Goal: Information Seeking & Learning: Learn about a topic

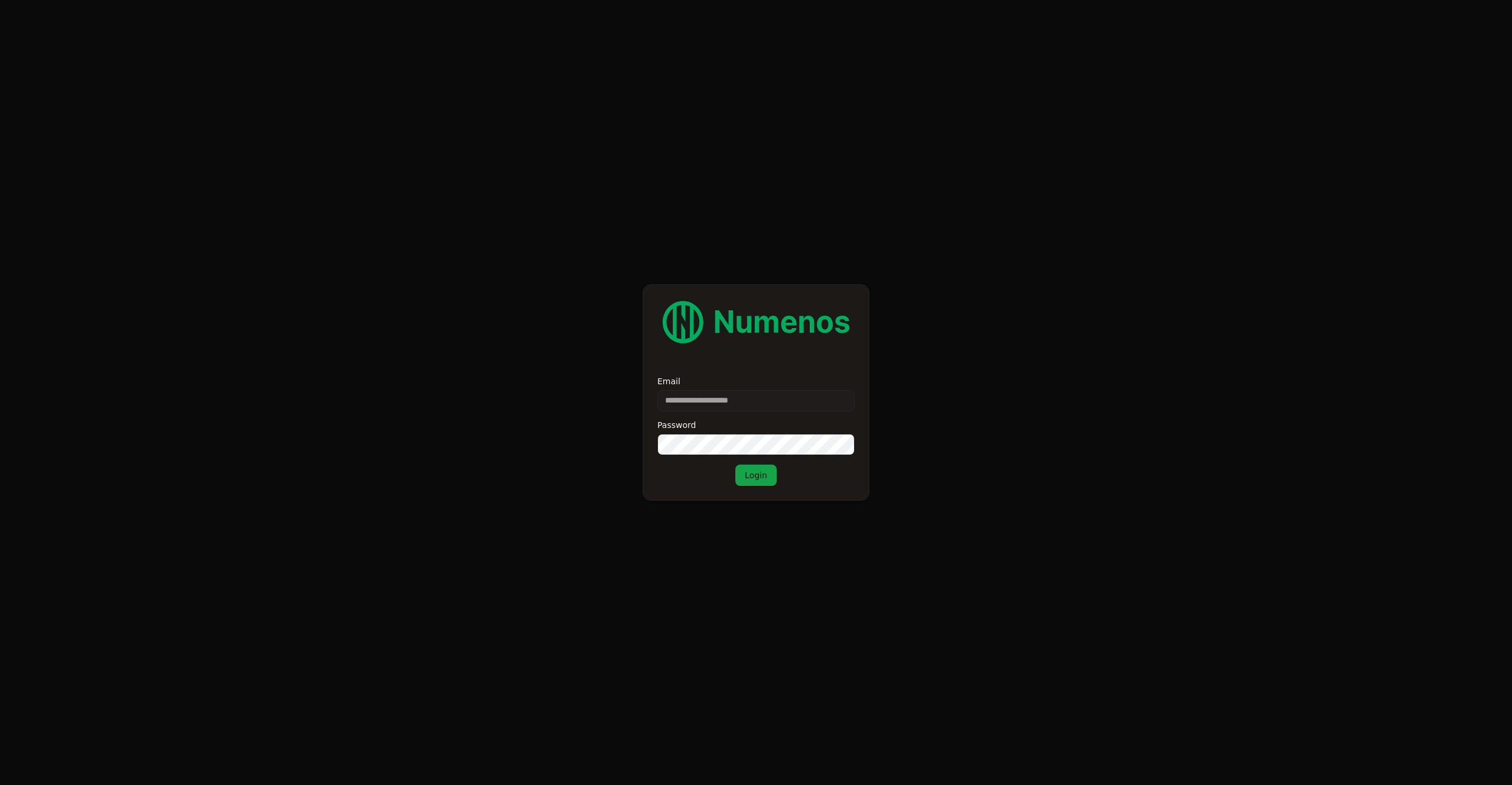
type input "**********"
click at [762, 483] on button "Login" at bounding box center [756, 475] width 42 height 22
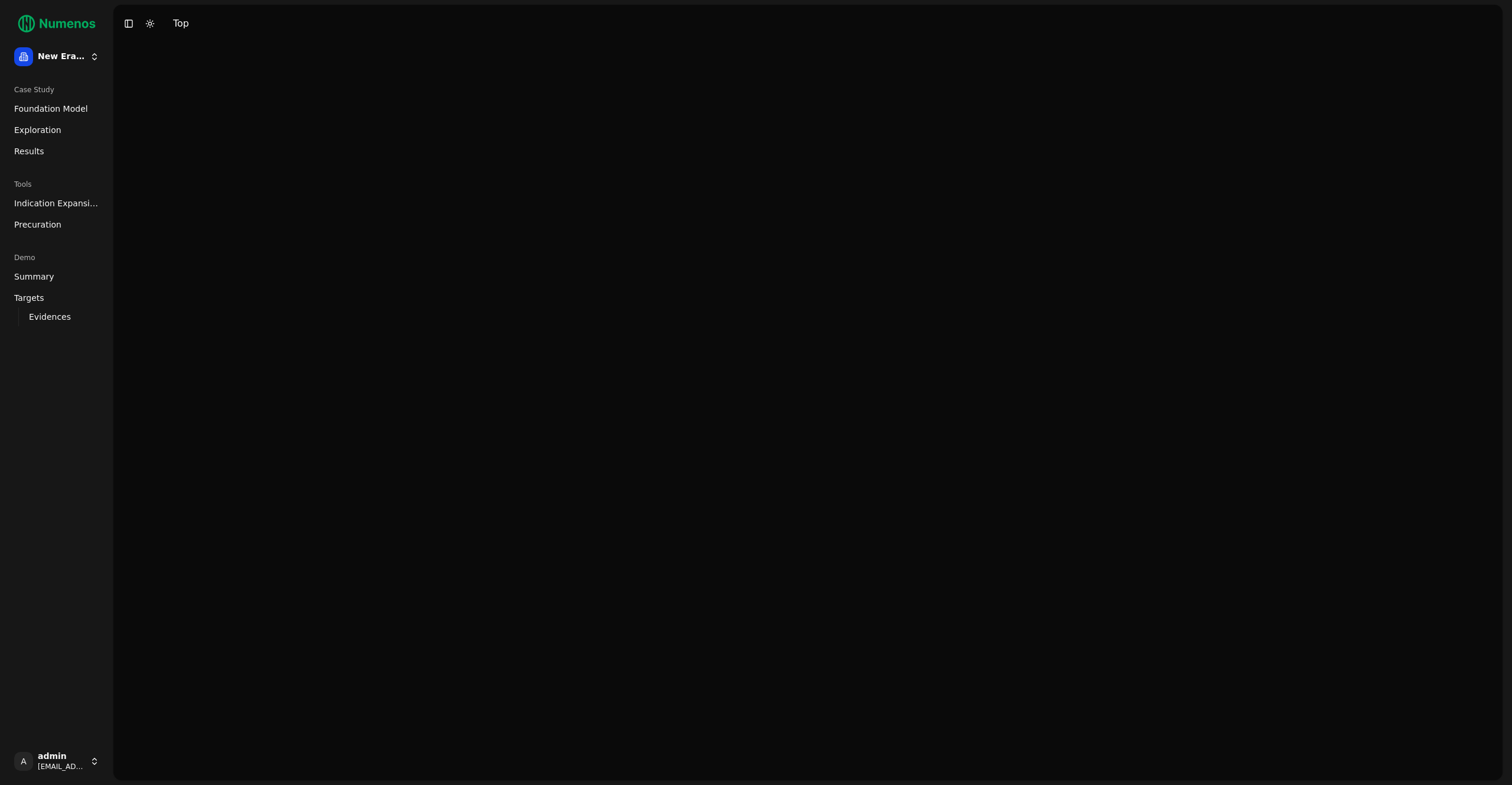
click at [36, 115] on link "Foundation Model" at bounding box center [56, 108] width 94 height 19
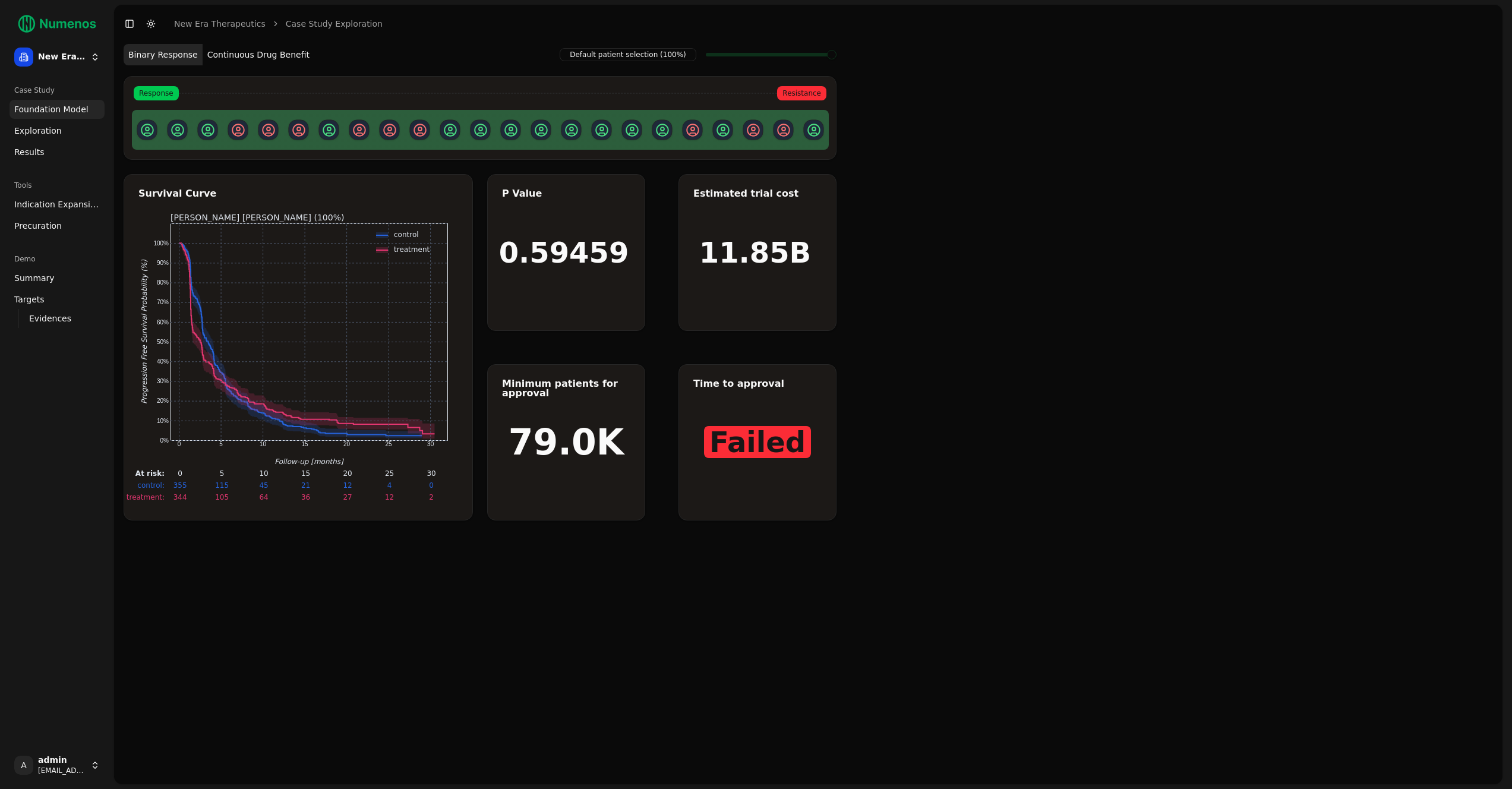
click at [38, 128] on span "Exploration" at bounding box center [38, 131] width 48 height 12
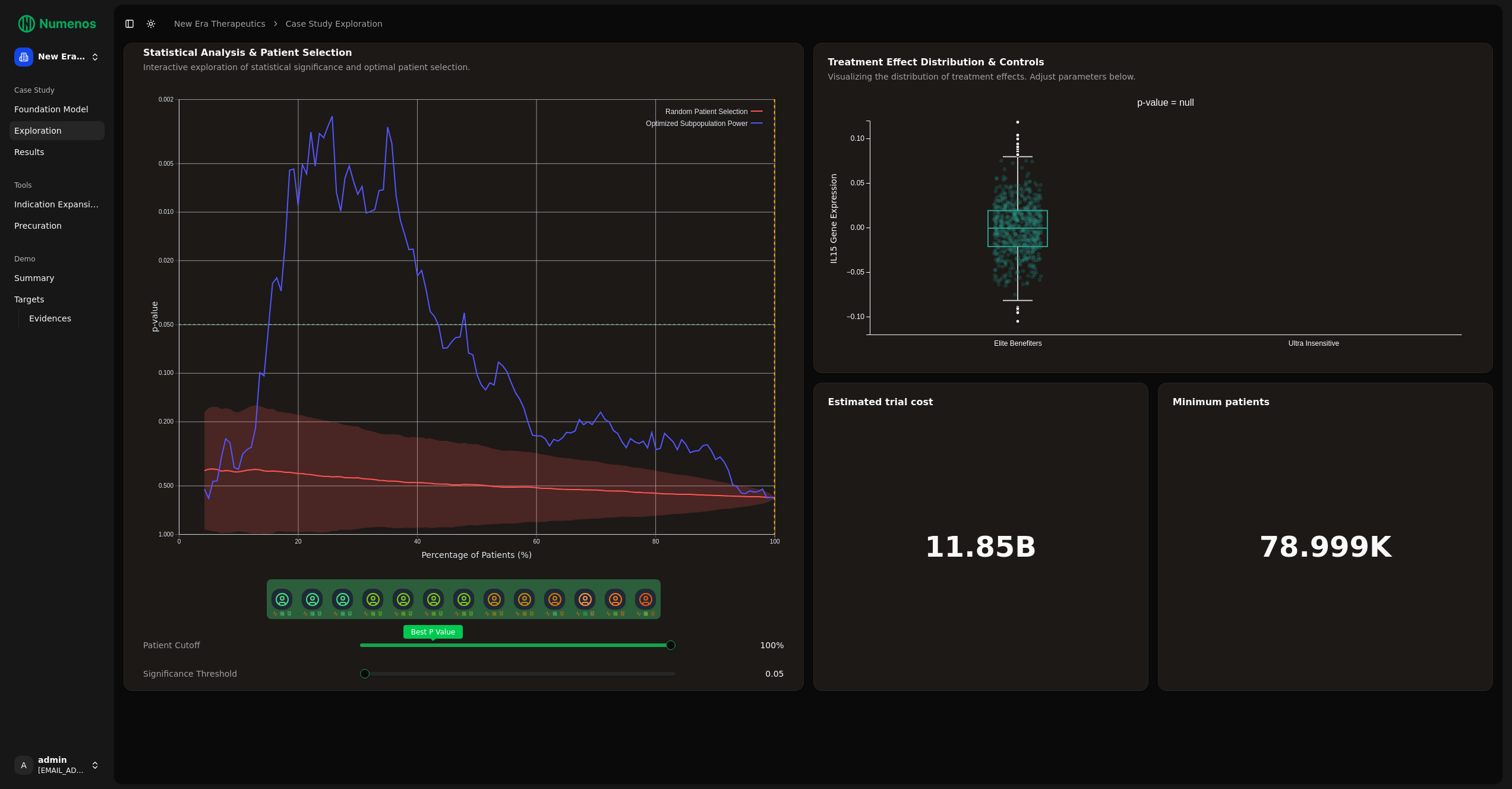
click at [38, 149] on span "Results" at bounding box center [29, 152] width 31 height 12
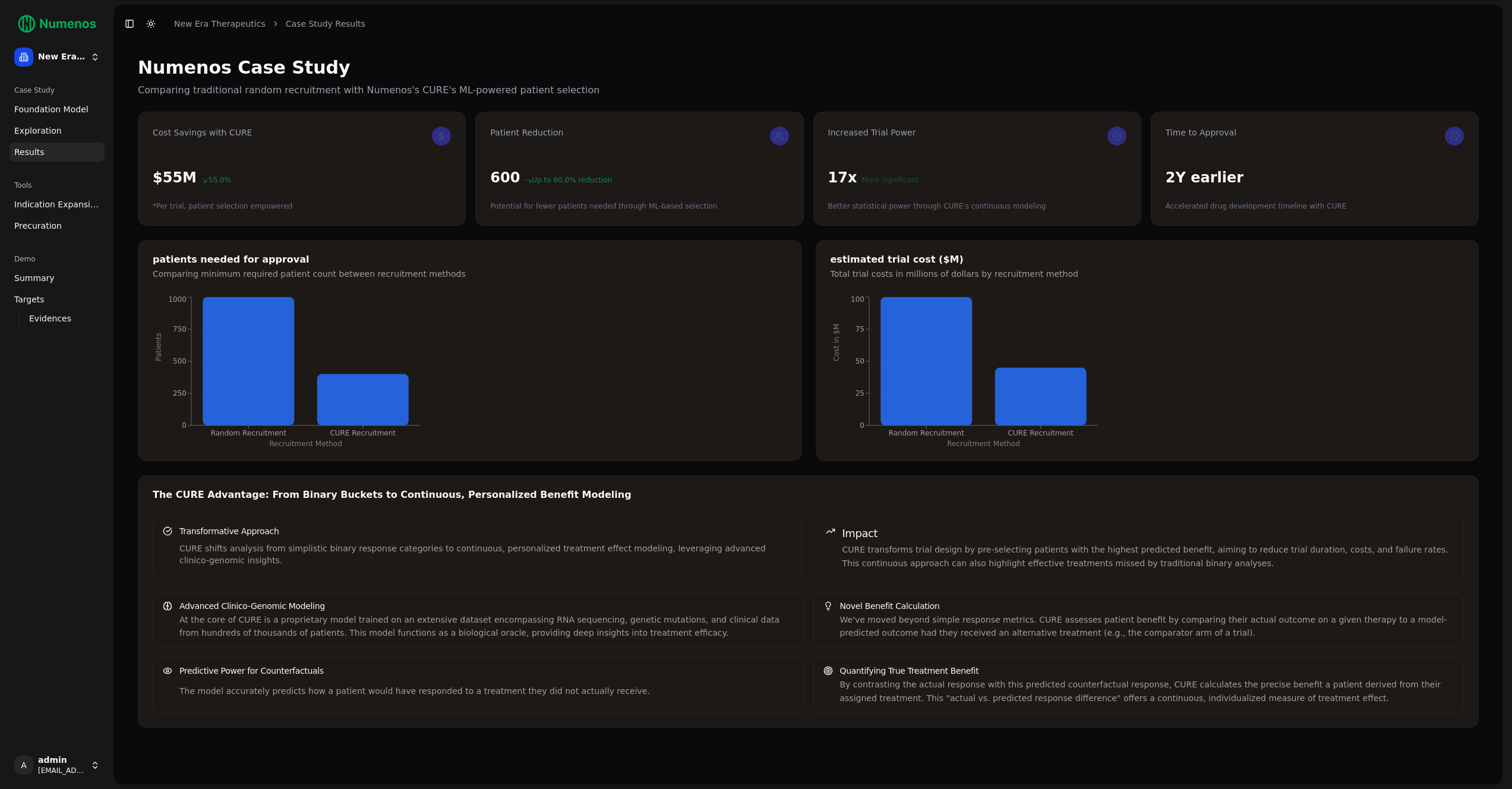
click at [54, 212] on link "Indication Expansion" at bounding box center [57, 204] width 95 height 19
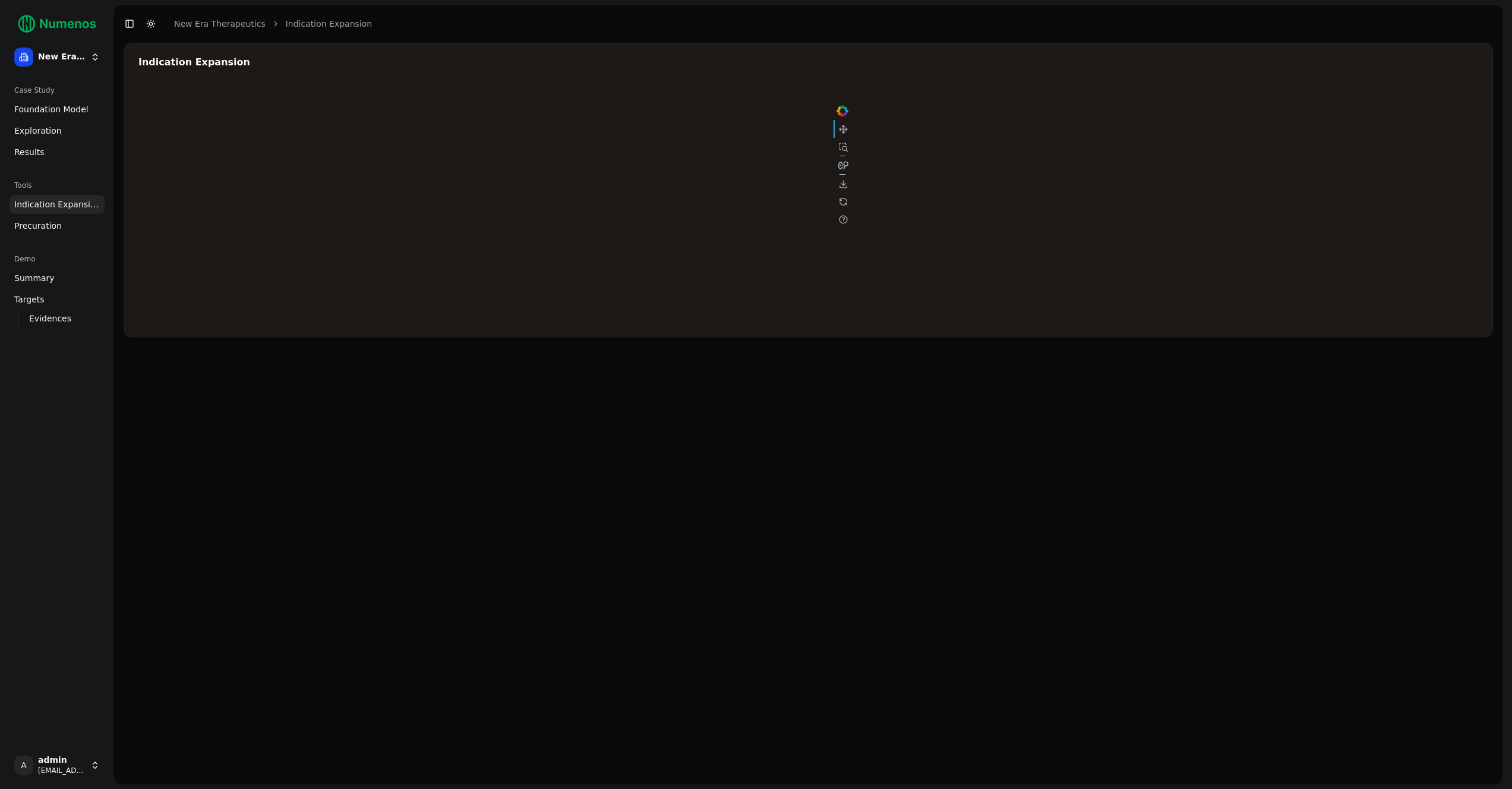
click at [639, 197] on div at bounding box center [495, 204] width 713 height 238
click at [641, 215] on div at bounding box center [495, 204] width 713 height 238
click at [644, 180] on div at bounding box center [495, 204] width 713 height 238
click at [43, 228] on span "Precuration" at bounding box center [38, 226] width 48 height 12
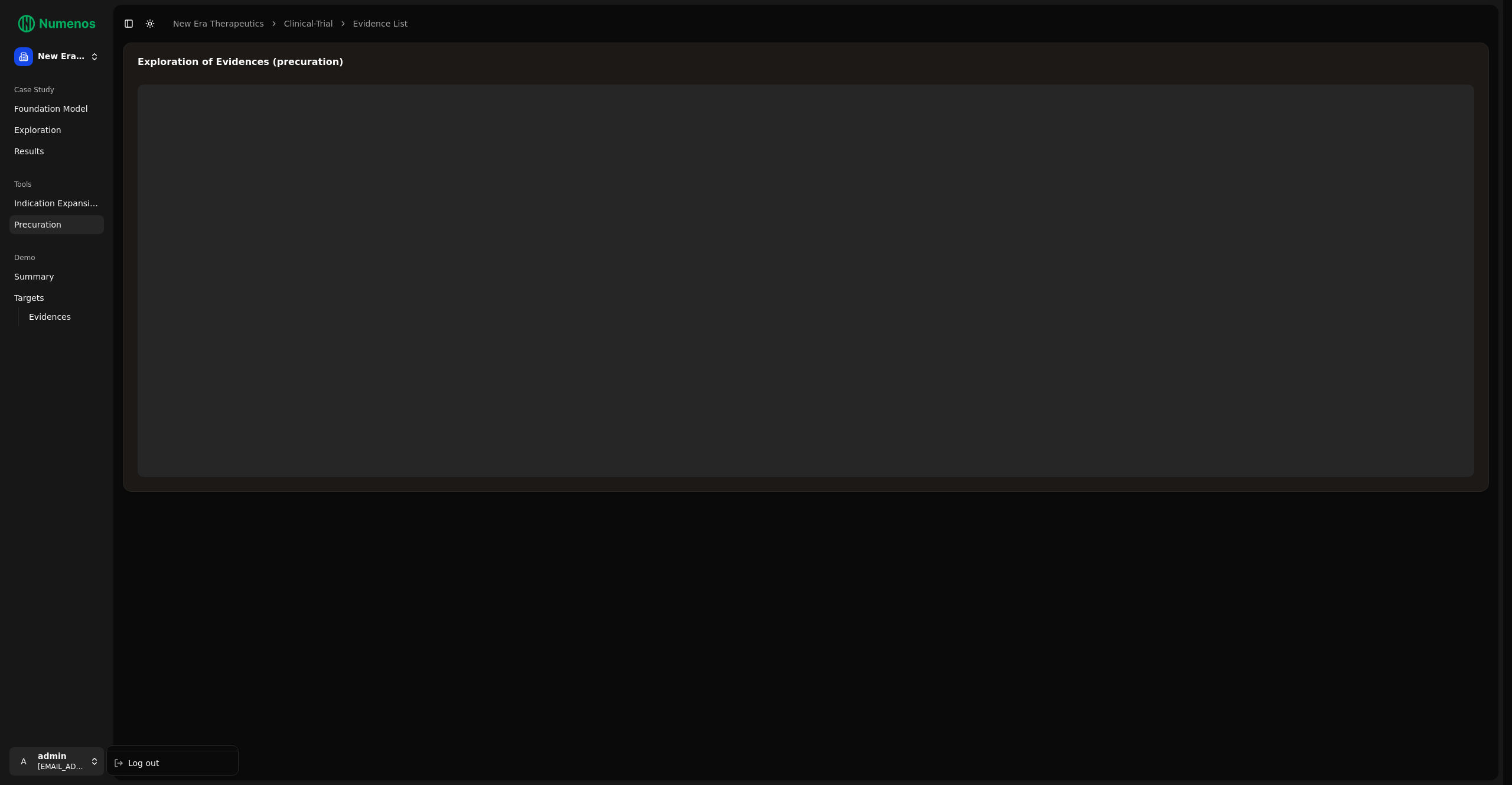
click at [73, 762] on html "New Era Therapeutics Case Study Foundation Model Exploration Results Tools Indi…" at bounding box center [756, 392] width 1512 height 785
click at [138, 759] on div "Log out" at bounding box center [172, 763] width 126 height 19
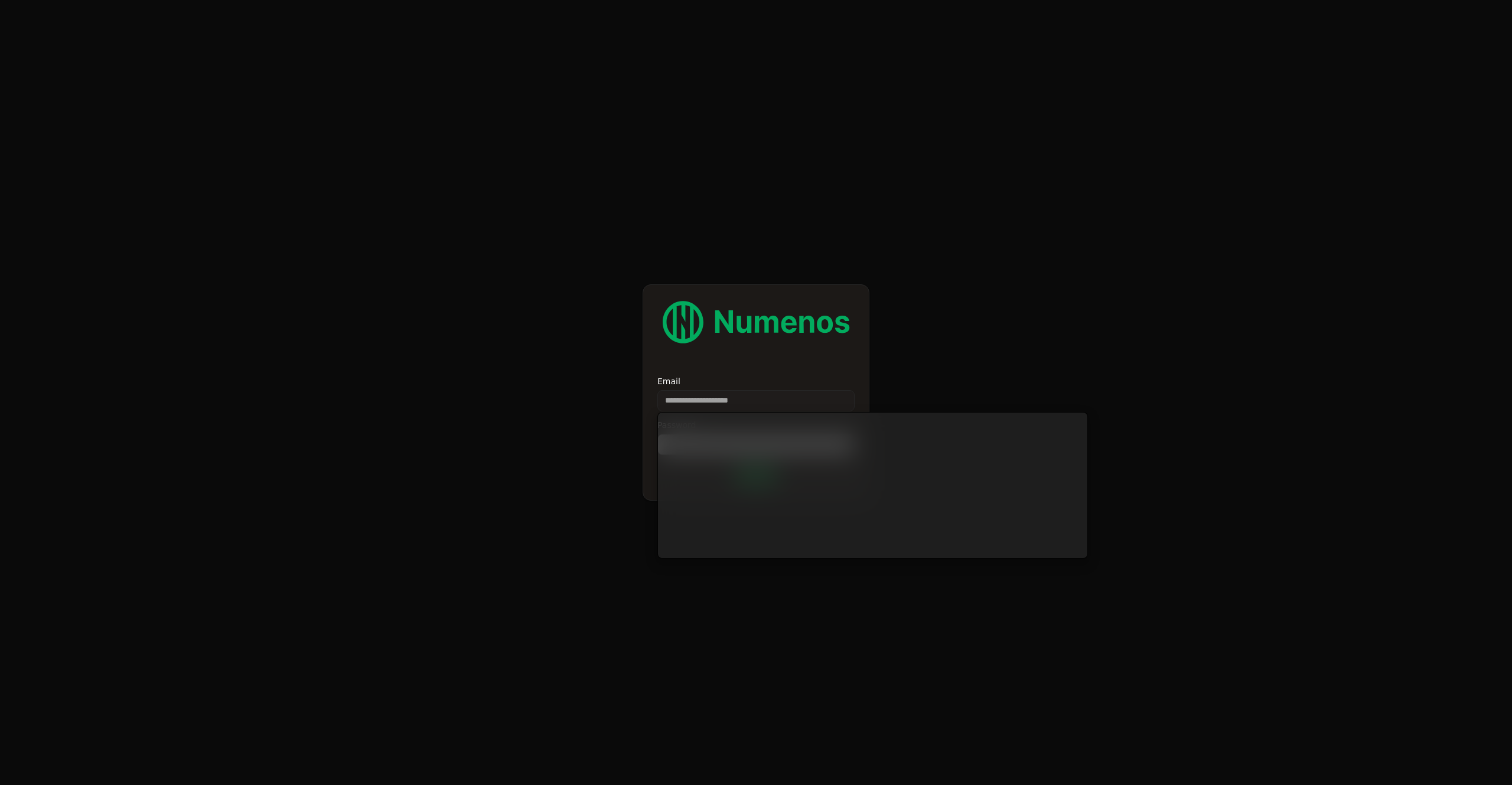
type input "**********"
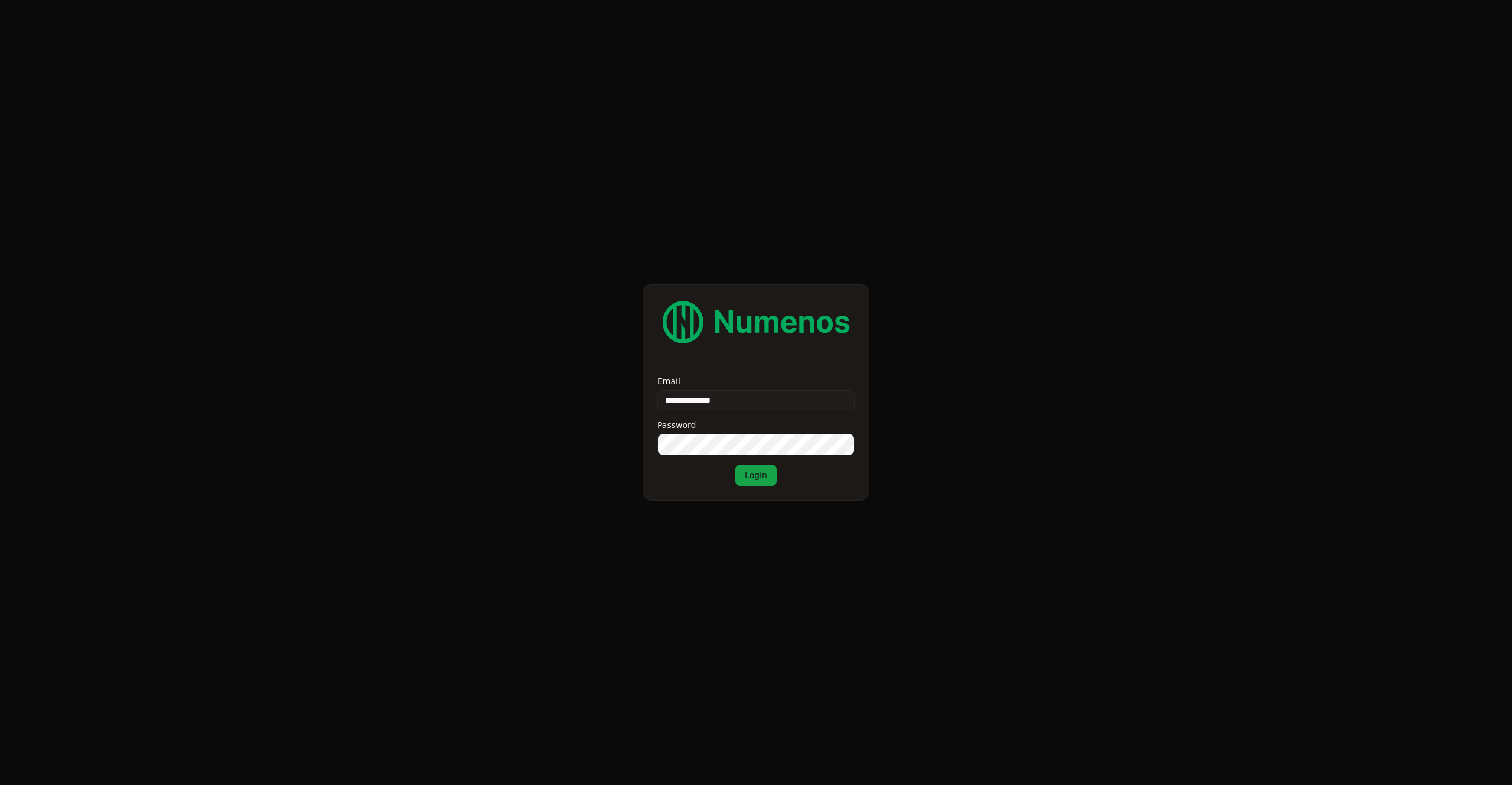
click at [759, 470] on button "Login" at bounding box center [756, 475] width 42 height 22
